Goal: Task Accomplishment & Management: Manage account settings

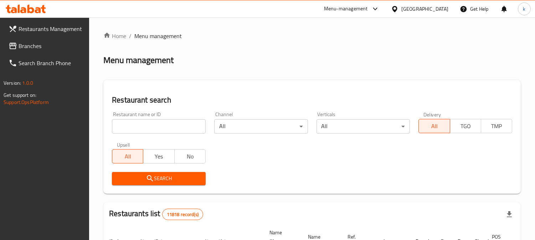
click at [131, 126] on input "search" at bounding box center [159, 126] width 94 height 14
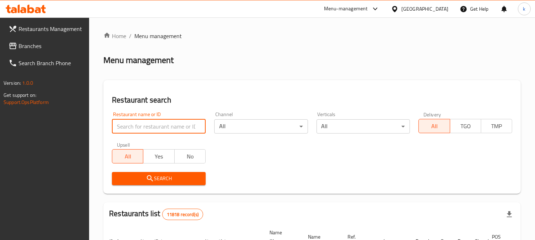
paste input "Hot Grill"
type input "Hot Grill"
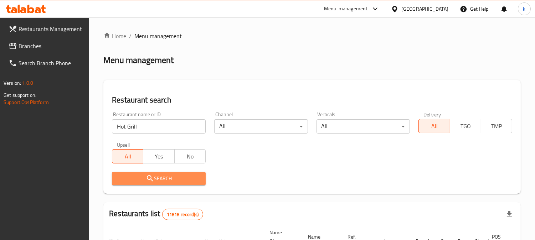
click at [143, 176] on span "Search" at bounding box center [159, 178] width 82 height 9
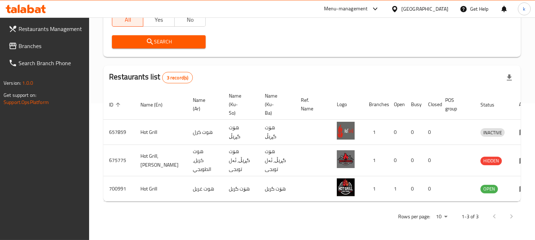
scroll to position [143, 0]
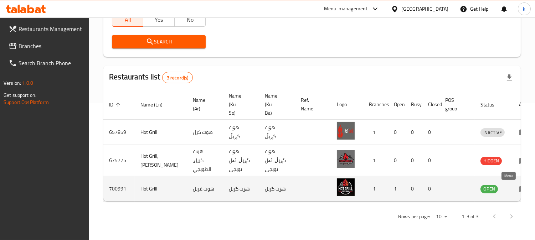
click at [520, 187] on icon "enhanced table" at bounding box center [524, 190] width 8 height 6
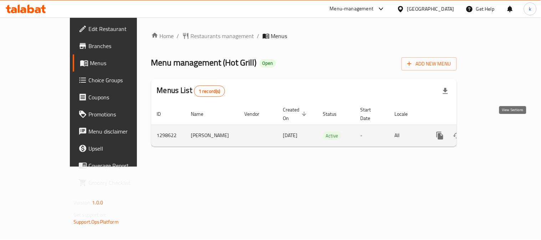
click at [495, 133] on icon "enhanced table" at bounding box center [491, 136] width 6 height 6
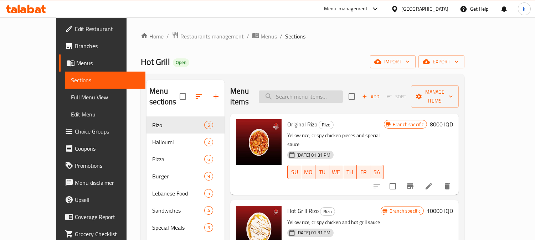
click at [332, 95] on input "search" at bounding box center [301, 97] width 84 height 12
paste input "[PERSON_NAME]"
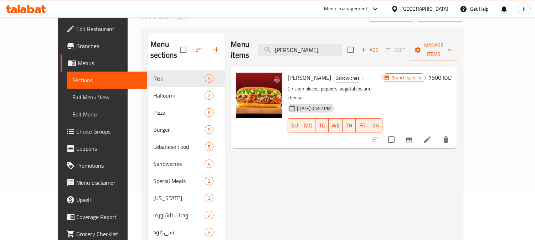
scroll to position [66, 0]
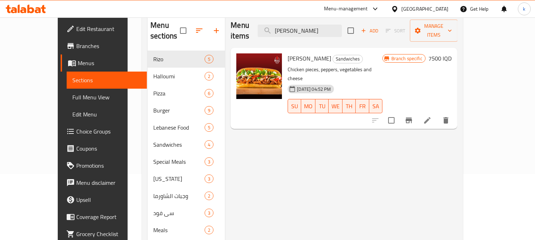
type input "[PERSON_NAME]"
click at [418, 112] on button "Branch-specific-item" at bounding box center [409, 120] width 17 height 17
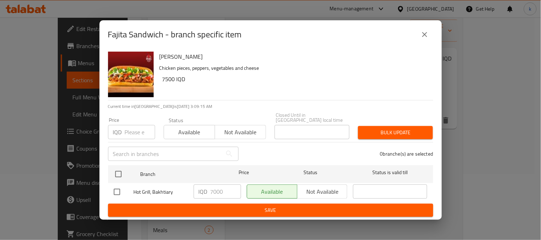
click at [419, 29] on div "Fajita Sandwich - branch specific item" at bounding box center [270, 34] width 325 height 17
click at [431, 29] on div "Fajita Sandwich - branch specific item" at bounding box center [270, 34] width 325 height 17
click at [422, 35] on icon "close" at bounding box center [425, 34] width 9 height 9
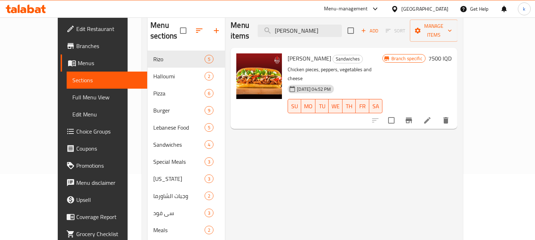
click at [76, 44] on span "Branches" at bounding box center [108, 46] width 65 height 9
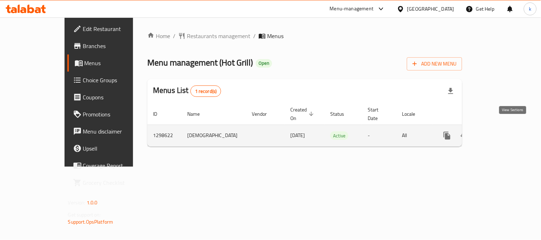
click at [507, 129] on link "enhanced table" at bounding box center [498, 135] width 17 height 17
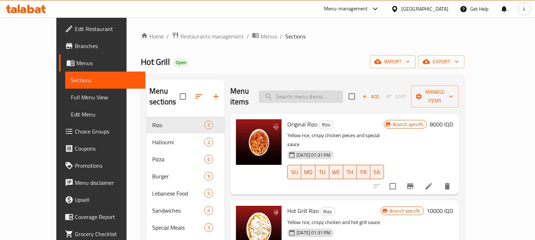
drag, startPoint x: 304, startPoint y: 95, endPoint x: 327, endPoint y: 95, distance: 23.2
click at [305, 95] on input "search" at bounding box center [301, 97] width 84 height 12
paste input "[PERSON_NAME]"
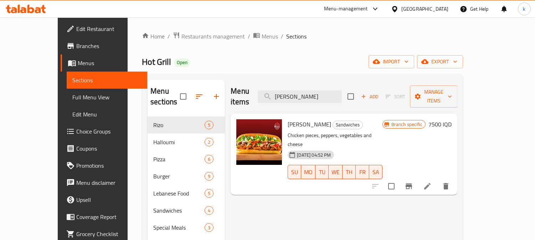
type input "[PERSON_NAME]"
click at [452, 119] on h6 "7500 IQD" at bounding box center [440, 124] width 23 height 10
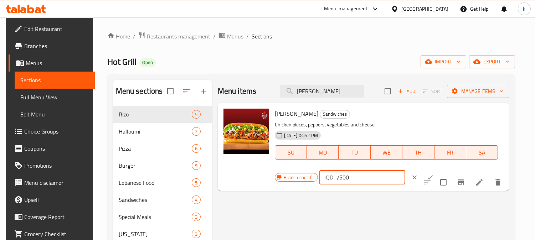
click at [337, 181] on input "7500" at bounding box center [370, 177] width 69 height 14
type input "7000"
click at [427, 175] on icon "ok" at bounding box center [430, 177] width 7 height 7
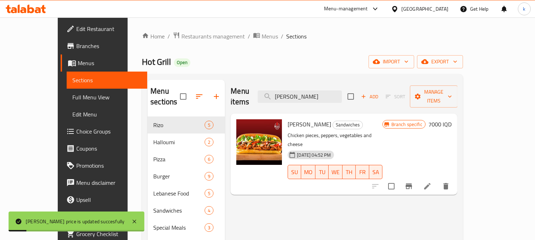
click at [72, 97] on span "Full Menu View" at bounding box center [106, 97] width 69 height 9
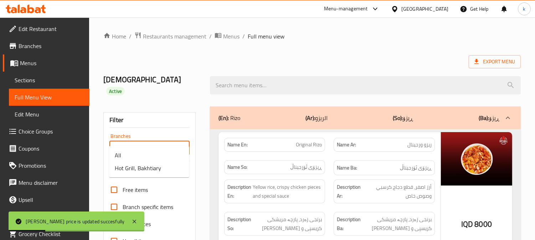
click at [149, 143] on input "Branches" at bounding box center [144, 148] width 64 height 10
click at [148, 164] on span "Hot Grill, Bakhtiary" at bounding box center [138, 168] width 46 height 9
type input "Hot Grill, Bakhtiary"
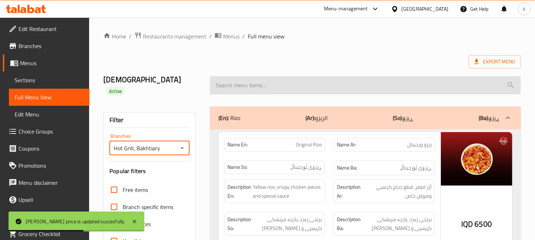
click at [261, 81] on input "search" at bounding box center [365, 85] width 311 height 18
paste input "[PERSON_NAME]"
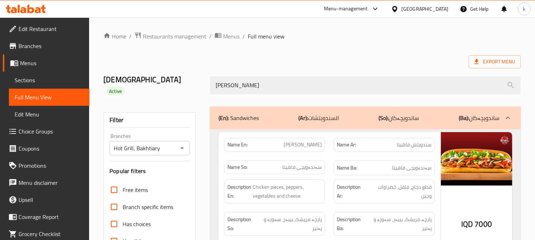
type input "[PERSON_NAME]"
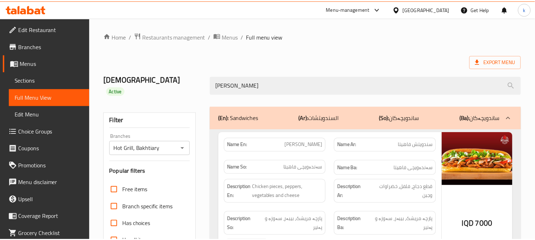
scroll to position [139, 0]
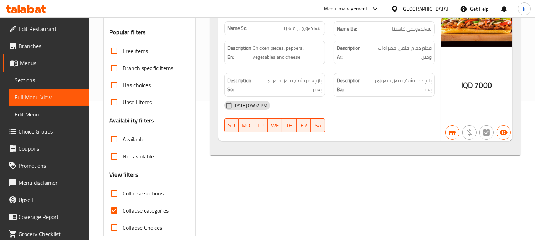
click at [9, 9] on icon at bounding box center [26, 9] width 40 height 9
